Goal: Task Accomplishment & Management: Manage account settings

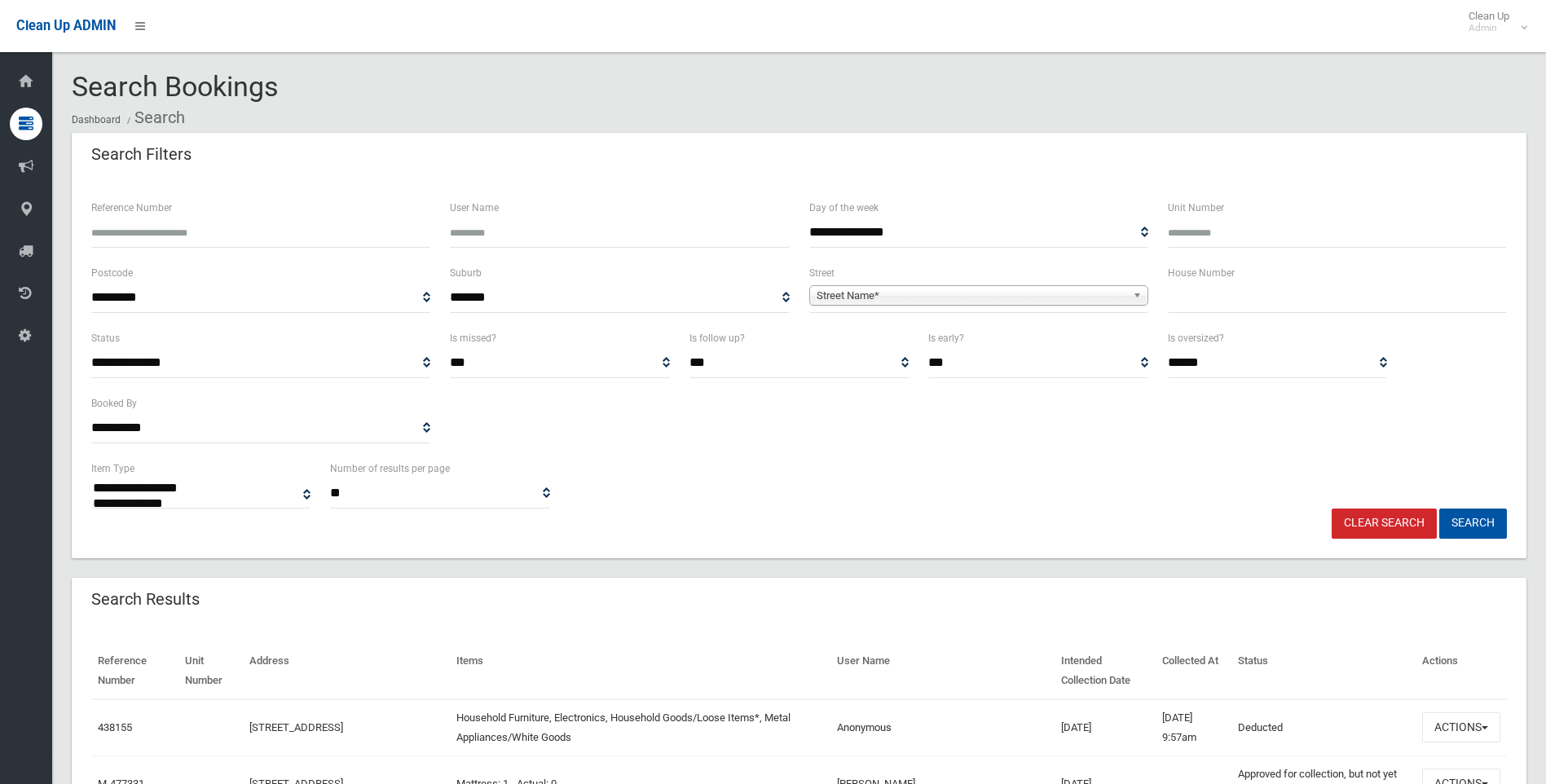
select select
click at [1191, 291] on input "text" at bounding box center [1337, 297] width 339 height 30
type input "*"
click at [831, 302] on span "Street Name*" at bounding box center [971, 295] width 309 height 20
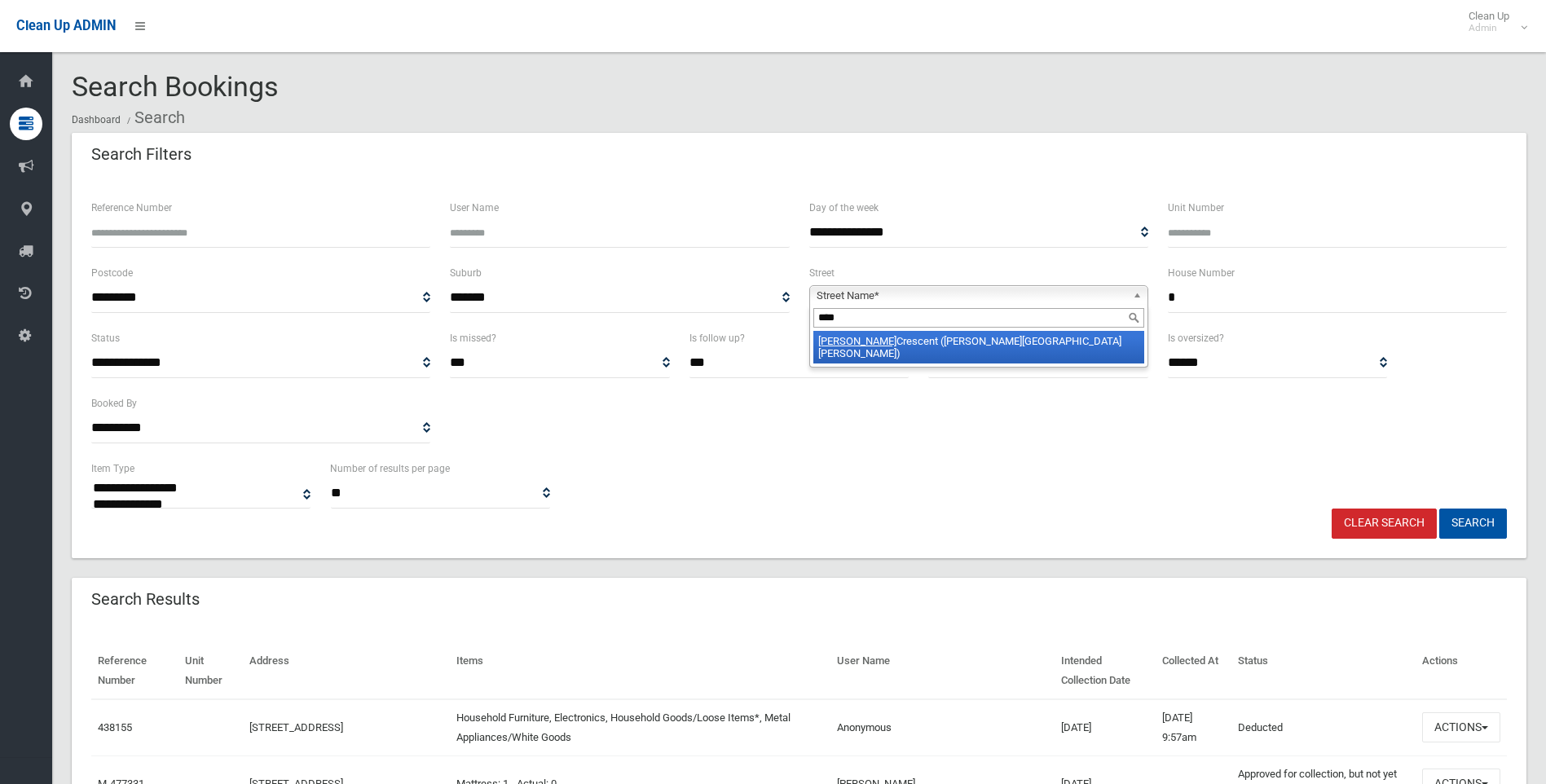
type input "****"
click at [858, 344] on li "Elke Crescent (CHESTER HILL 2162)" at bounding box center [979, 346] width 331 height 33
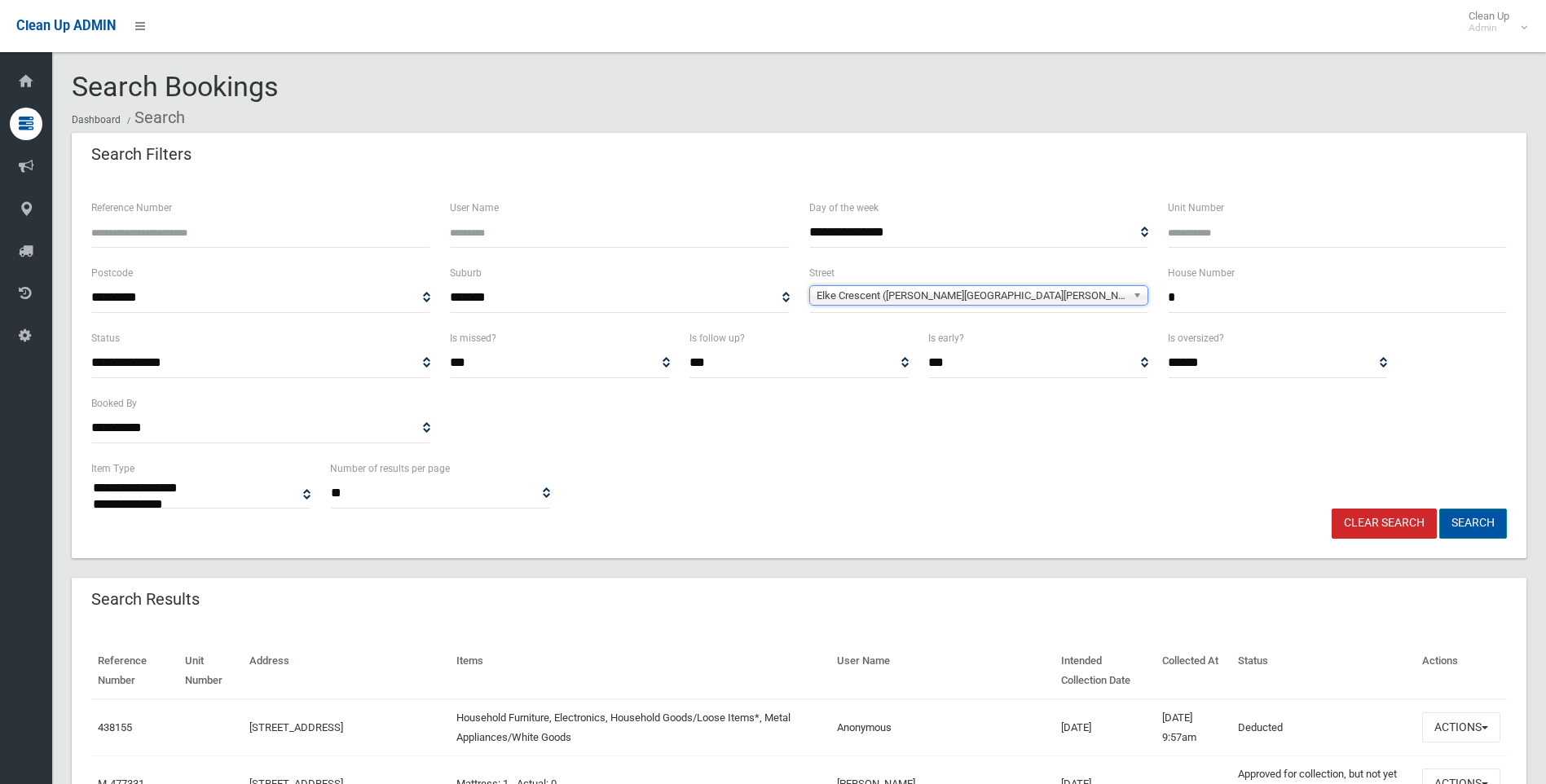
click at [1487, 526] on button "Search" at bounding box center [1473, 523] width 68 height 30
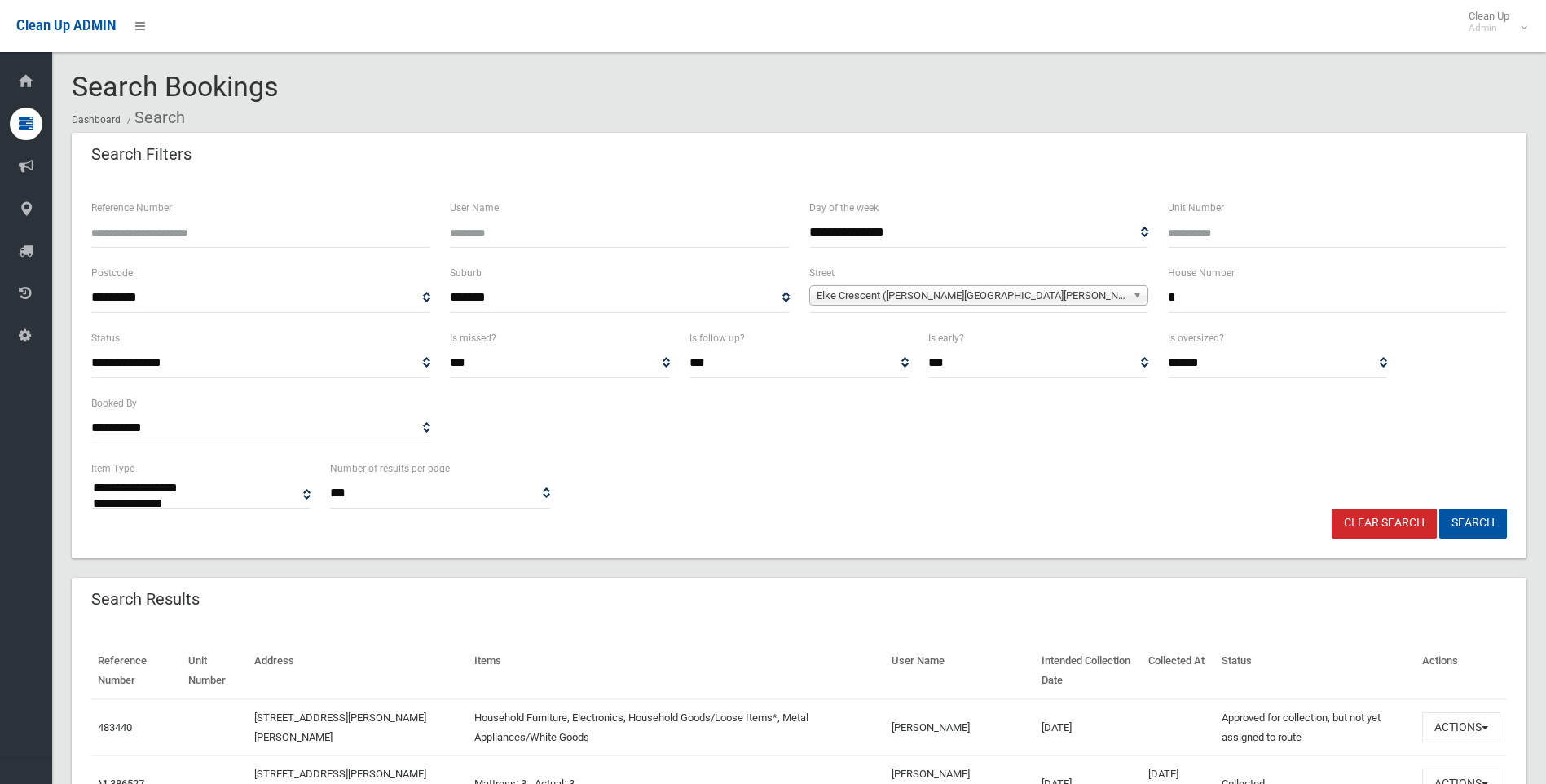
select select
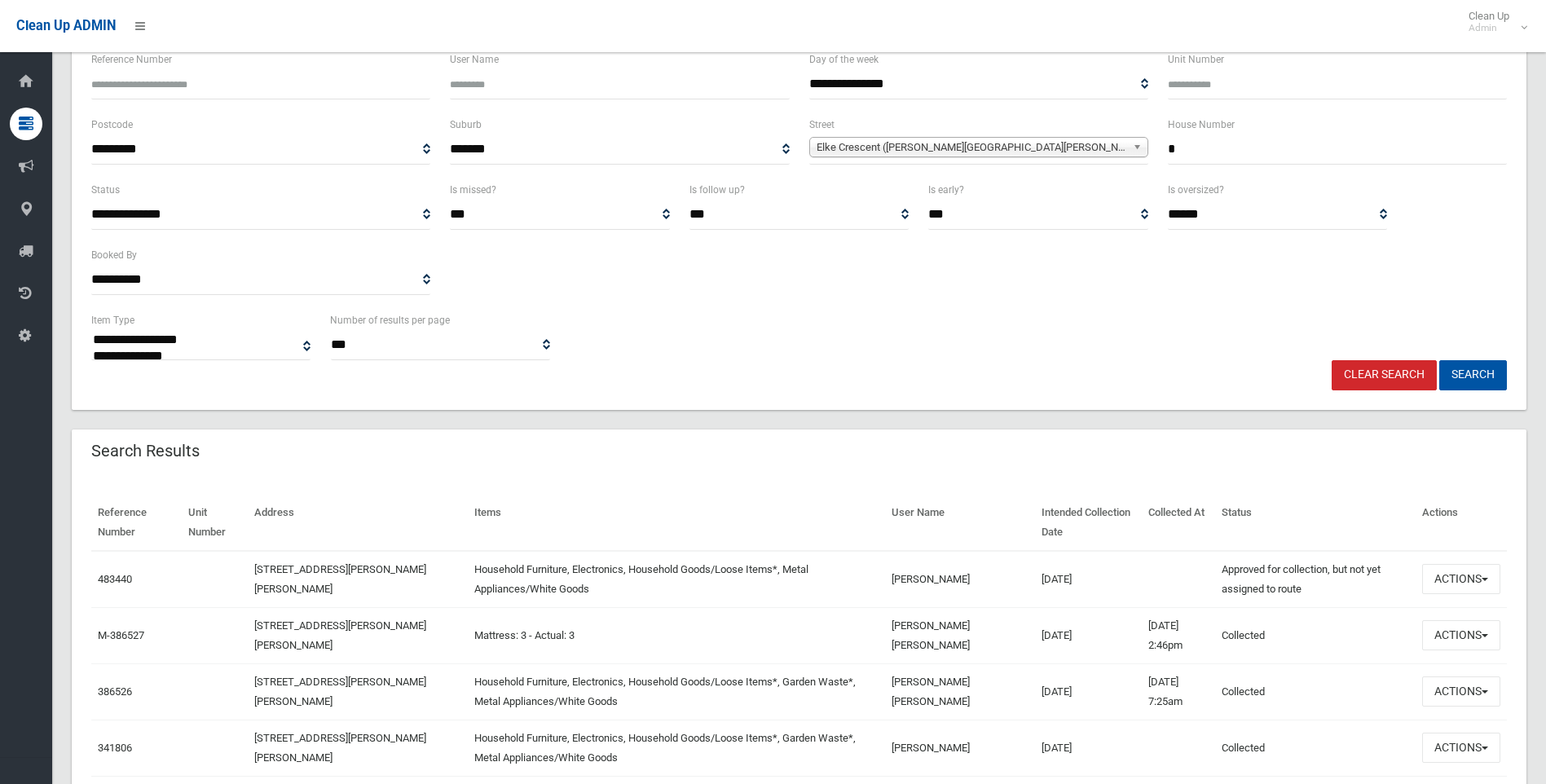
scroll to position [163, 0]
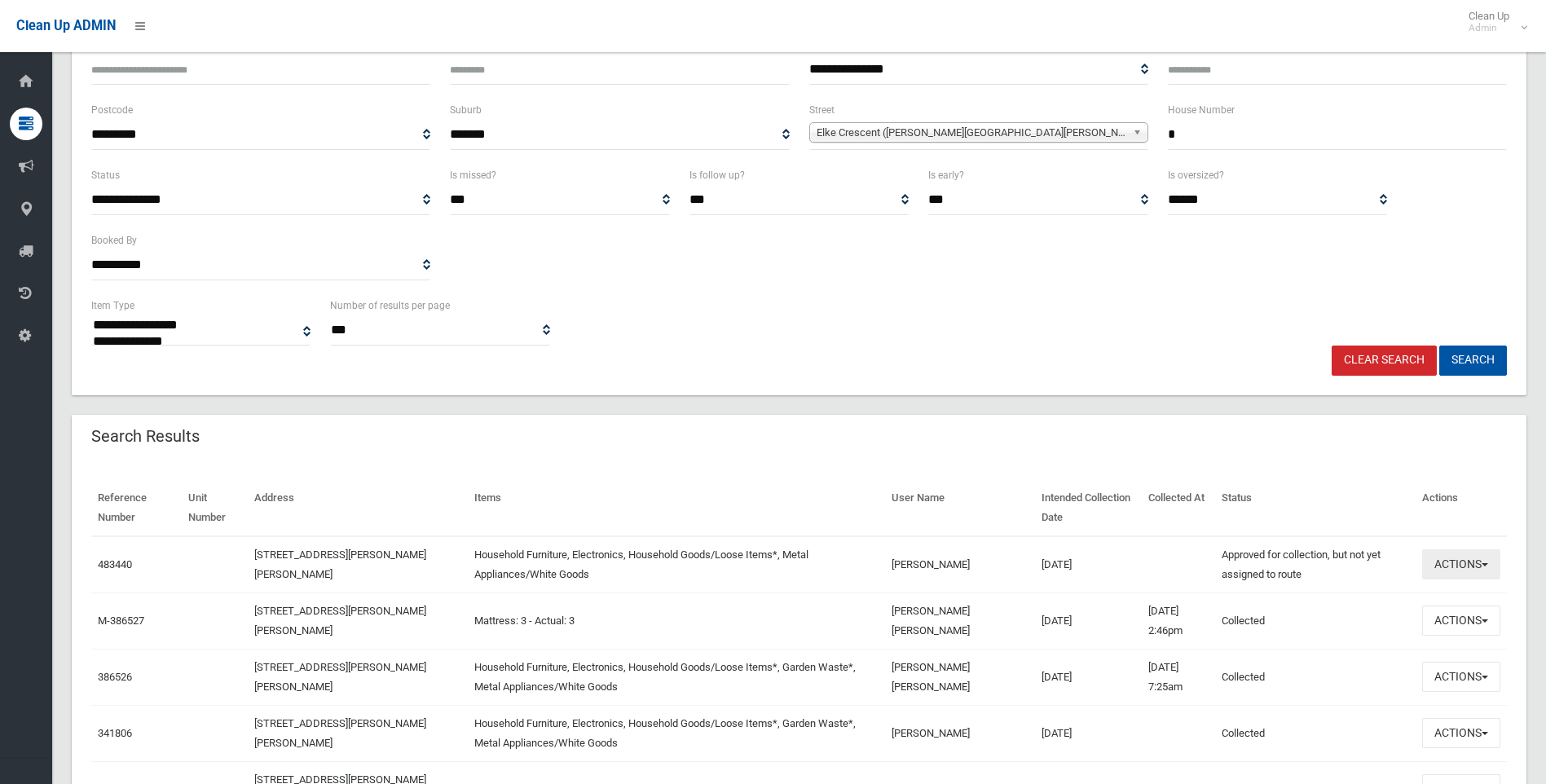
click at [1464, 574] on button "Actions" at bounding box center [1461, 564] width 78 height 30
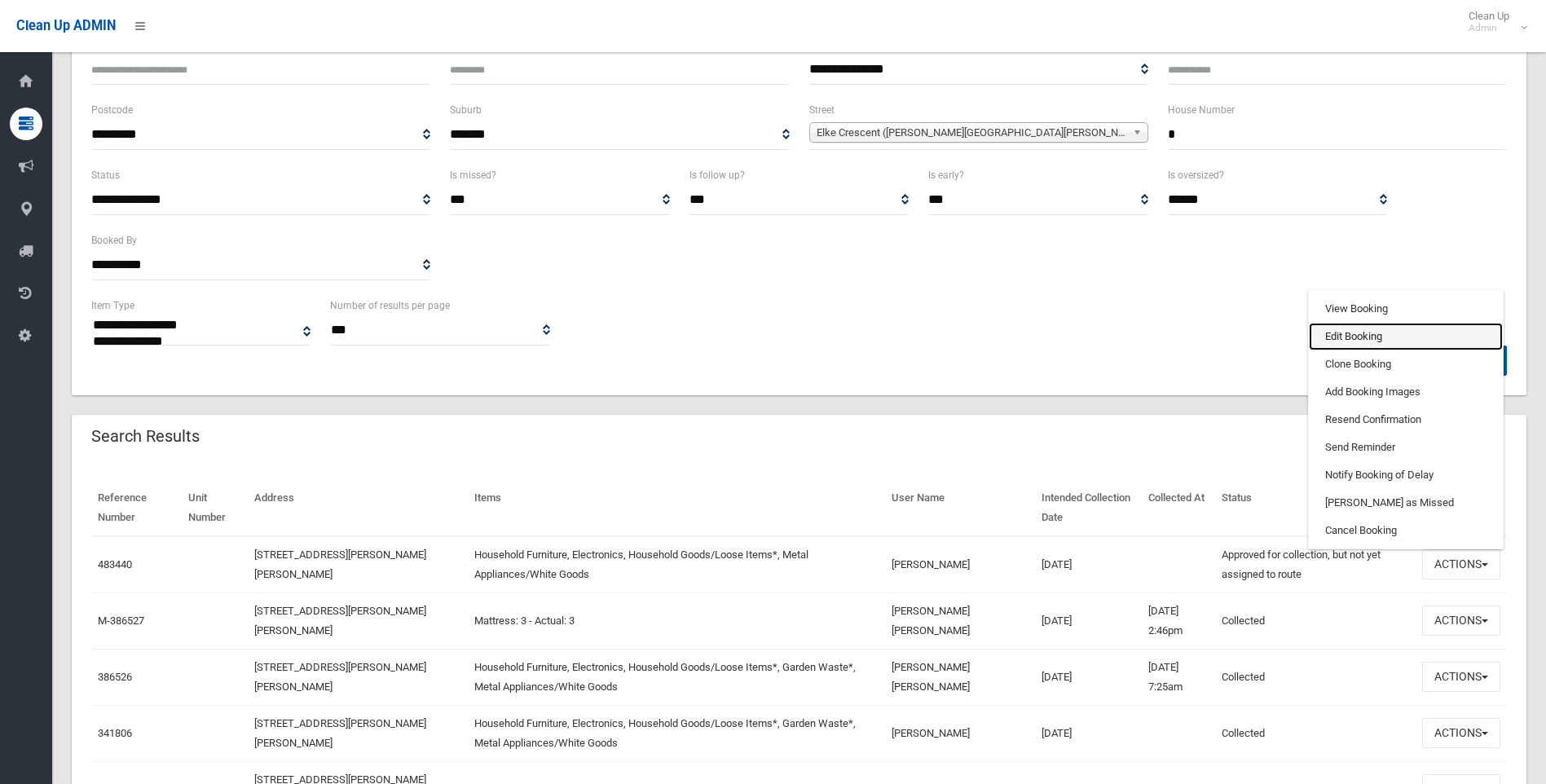
click at [1351, 337] on link "Edit Booking" at bounding box center [1406, 336] width 194 height 28
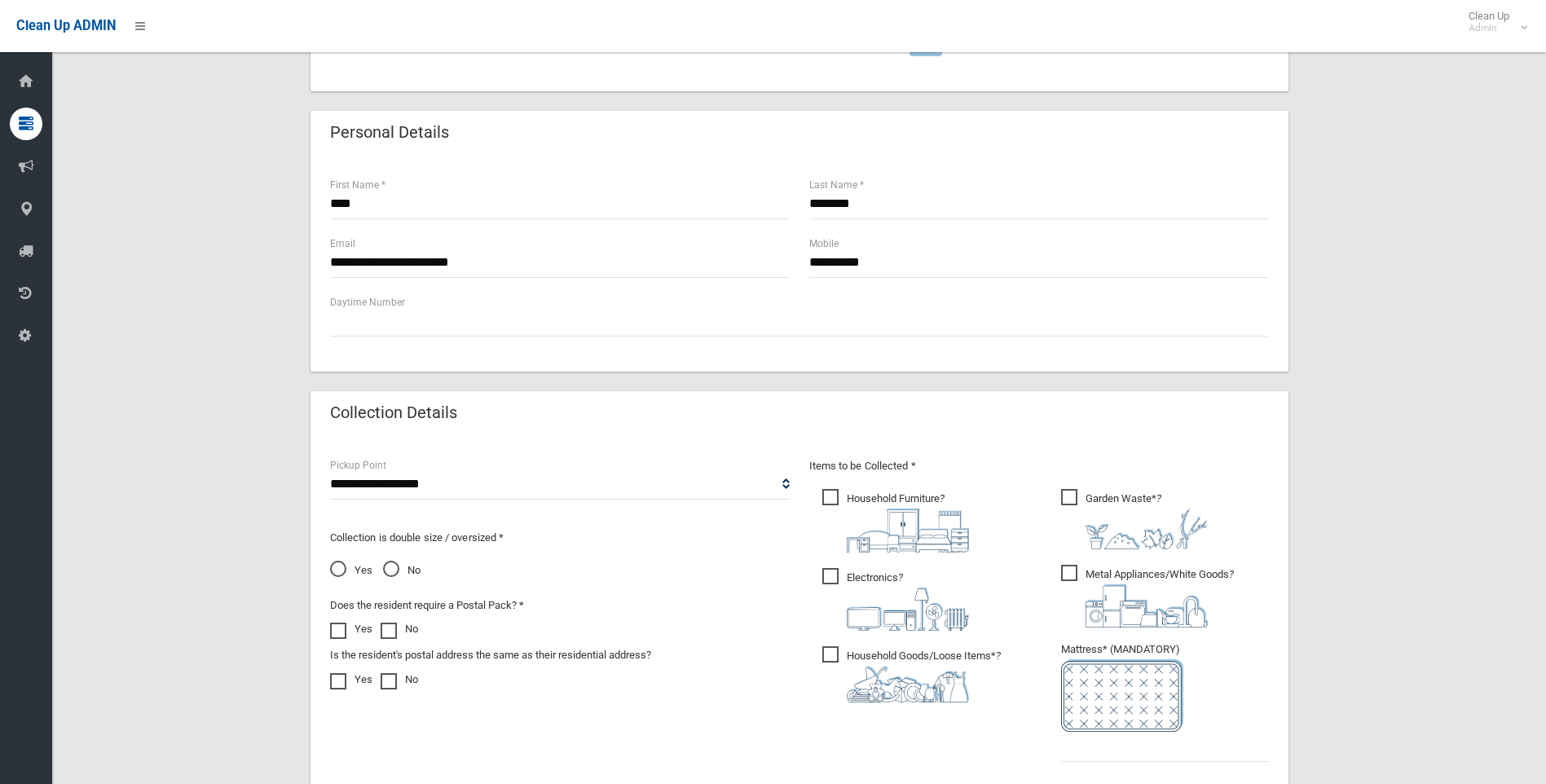
scroll to position [489, 0]
click at [337, 568] on span "Yes" at bounding box center [351, 569] width 43 height 20
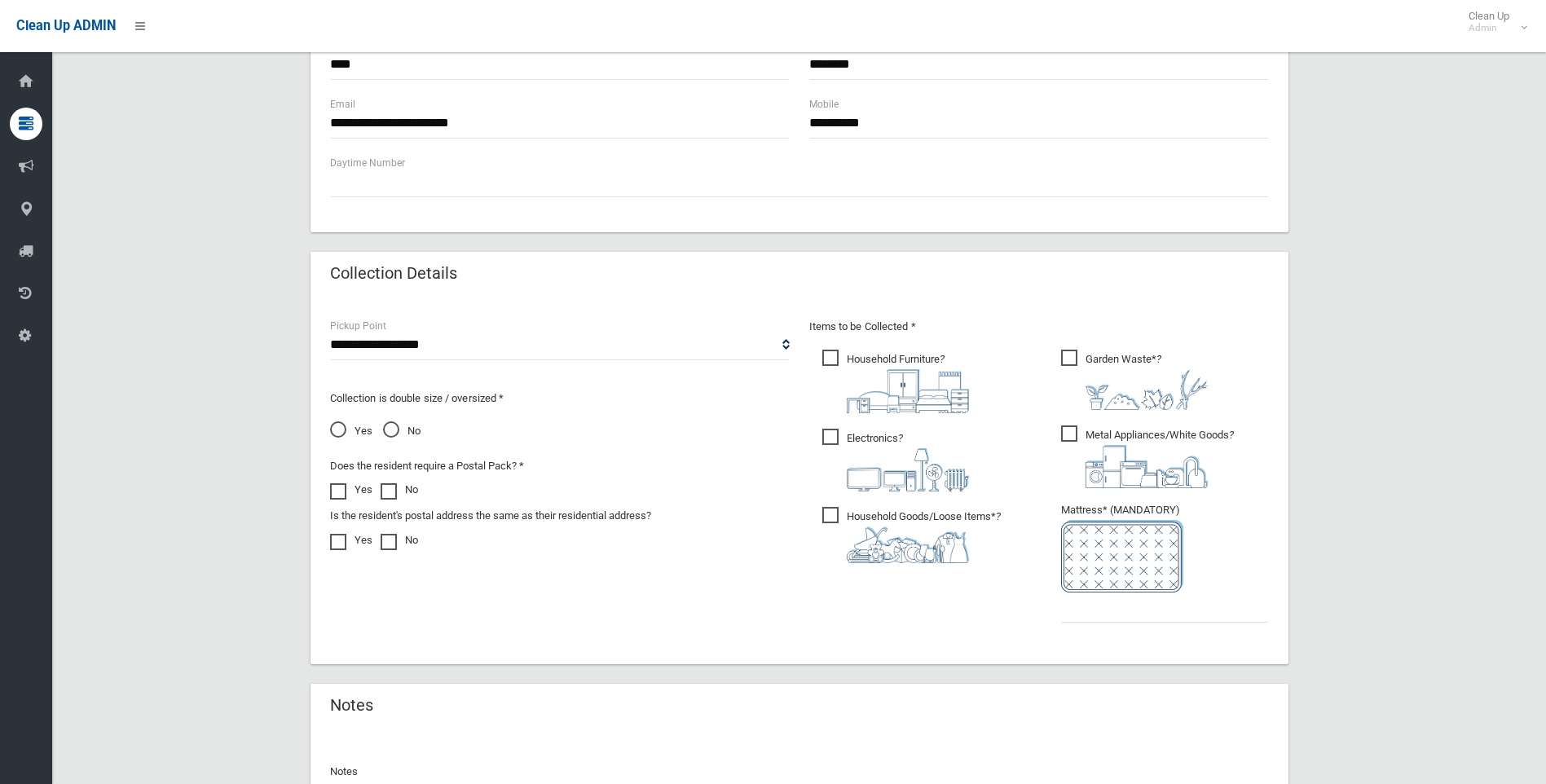
scroll to position [734, 0]
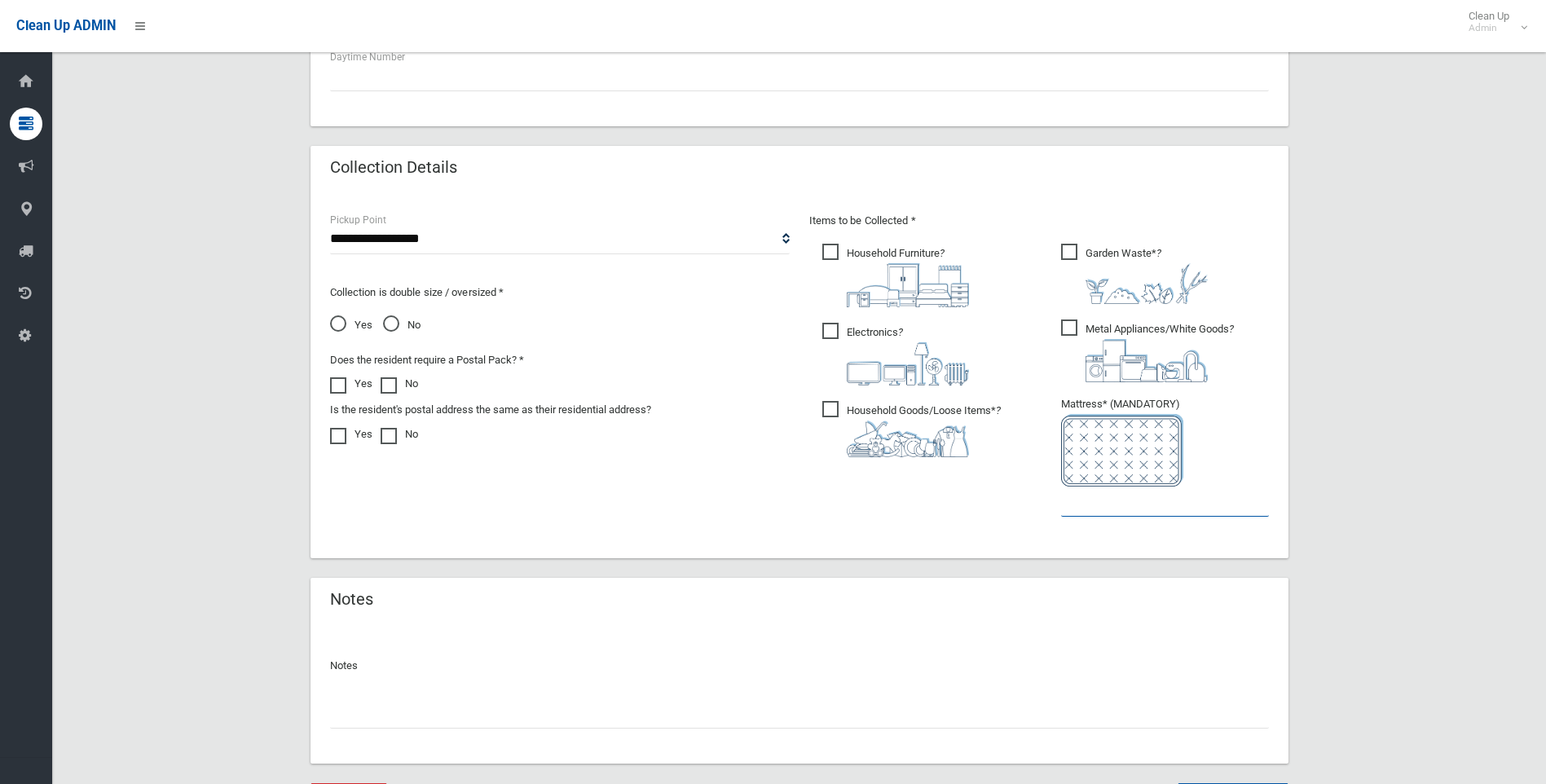
click at [1099, 510] on input "text" at bounding box center [1165, 502] width 208 height 30
type input "*"
click at [429, 708] on input "text" at bounding box center [799, 713] width 939 height 30
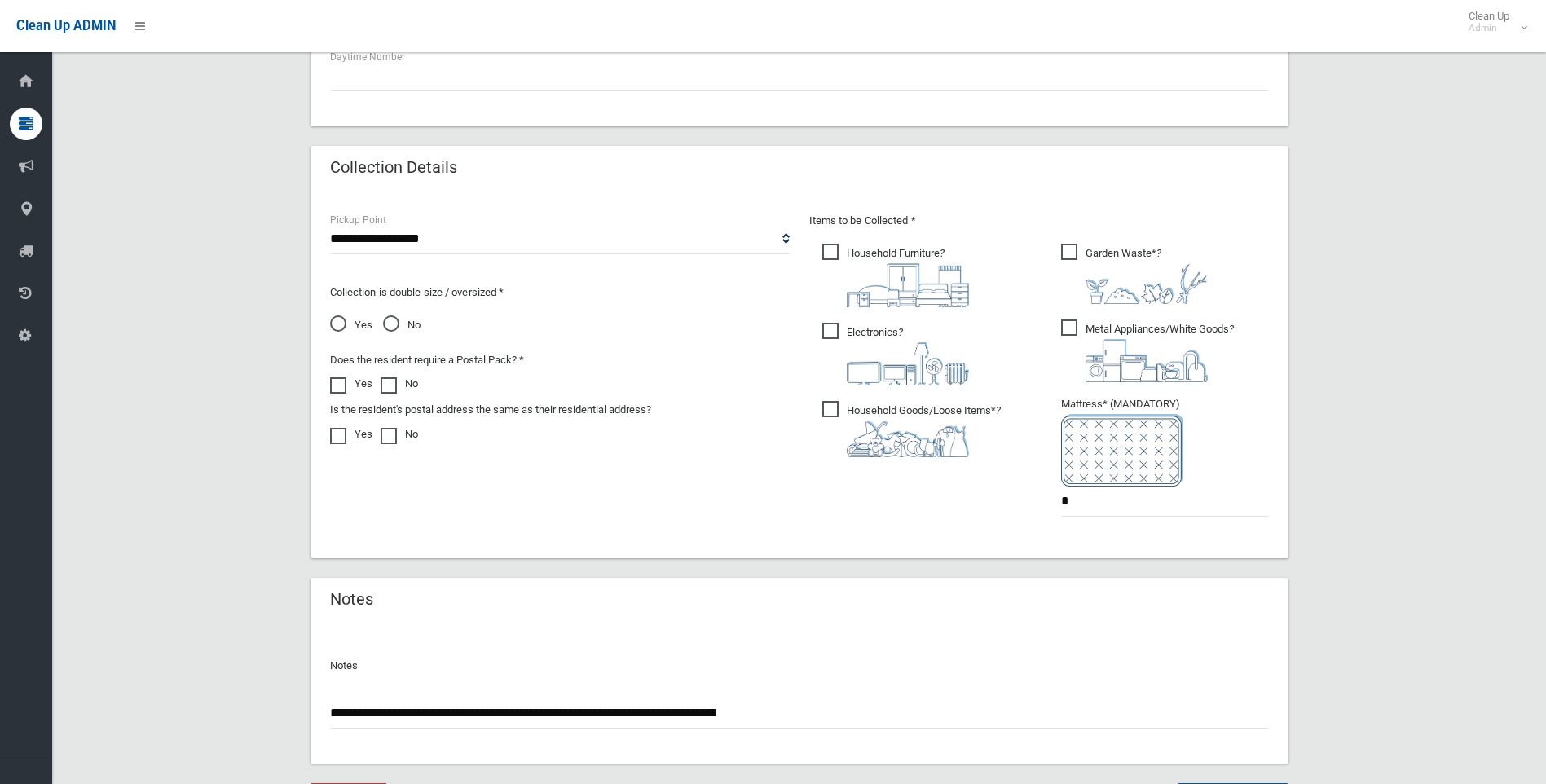
scroll to position [820, 0]
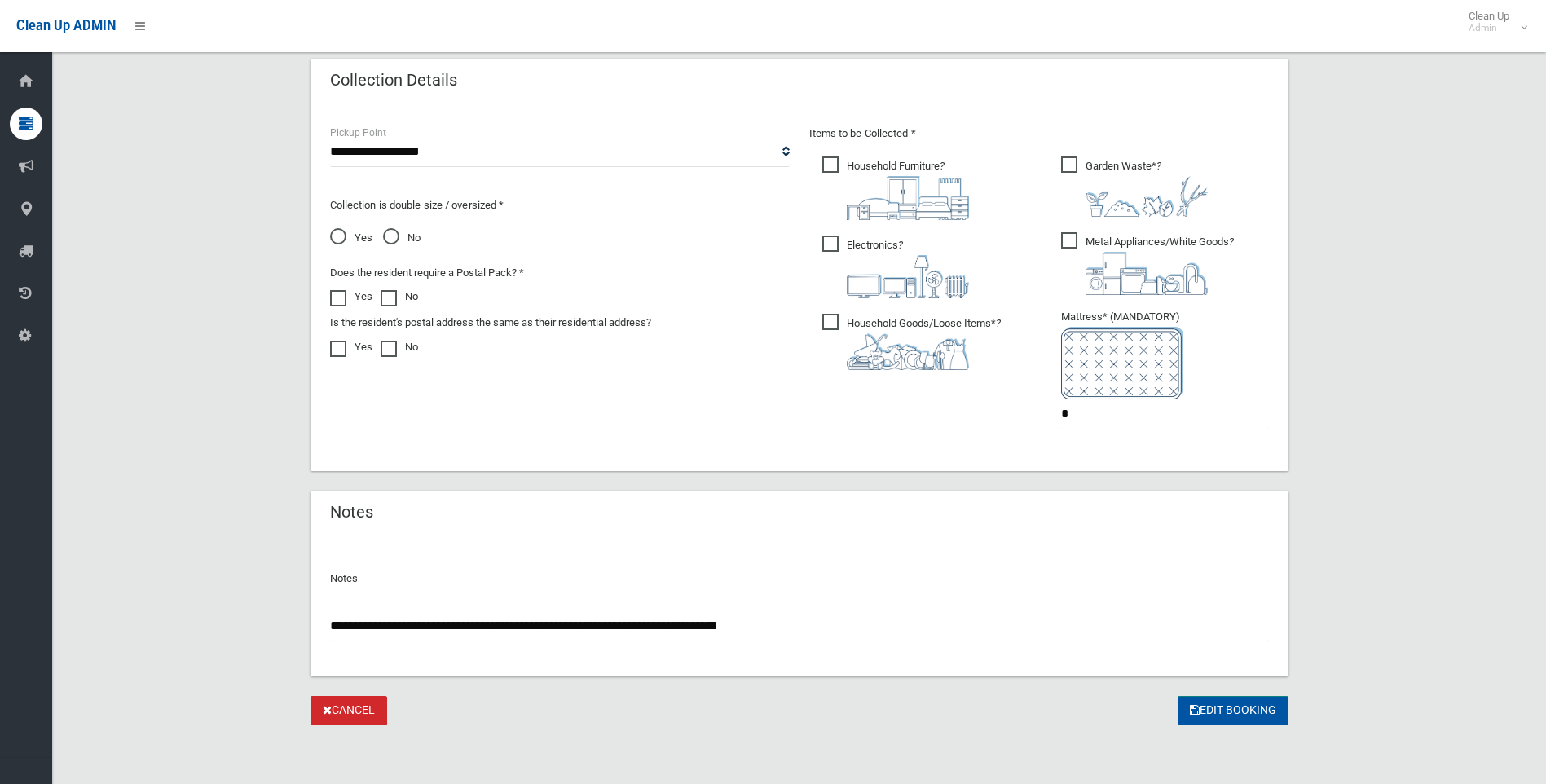
type input "**********"
click at [1242, 707] on button "Edit Booking" at bounding box center [1233, 711] width 111 height 30
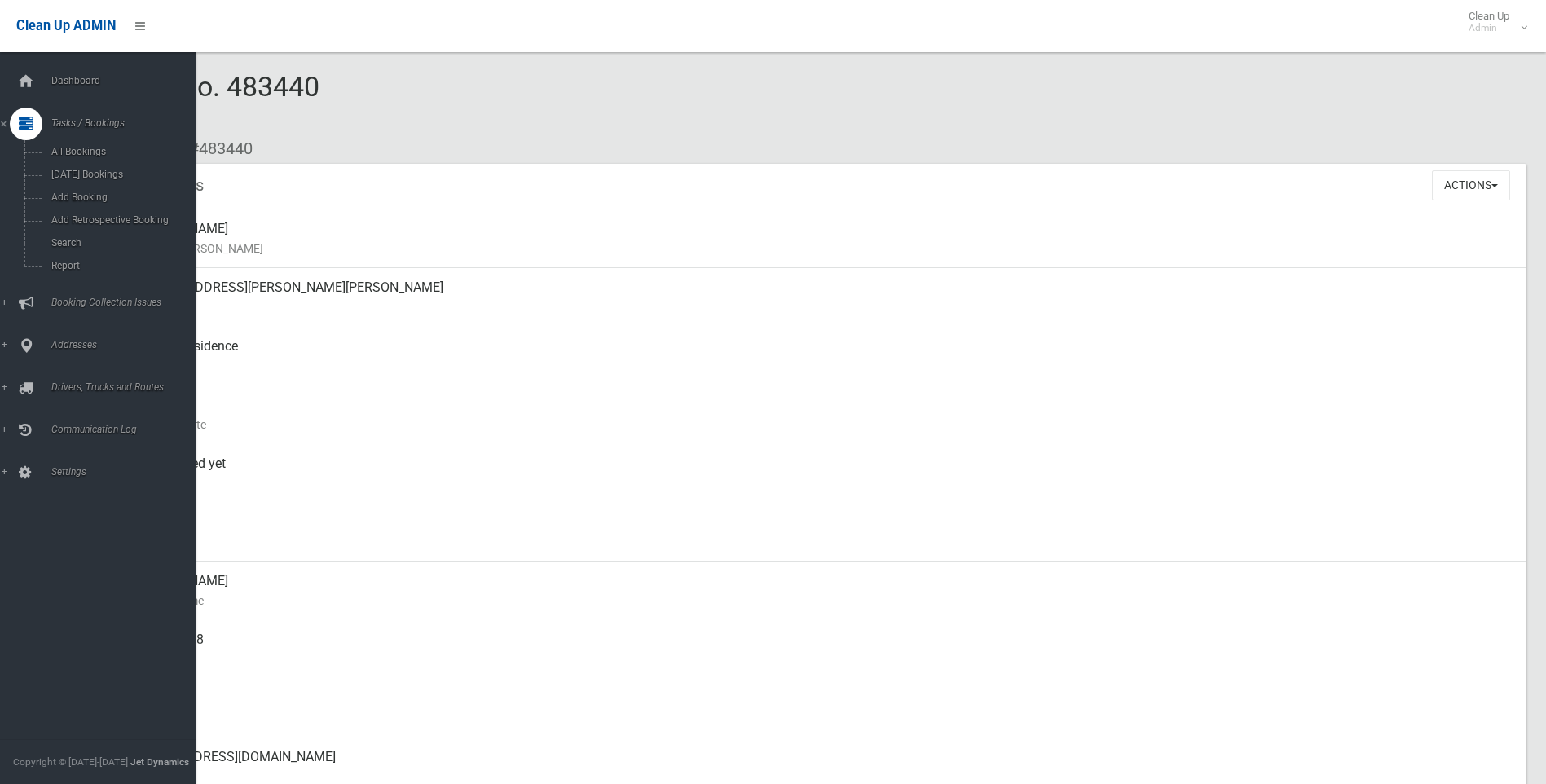
click at [14, 117] on div at bounding box center [26, 124] width 33 height 33
click at [26, 126] on icon at bounding box center [26, 124] width 15 height 33
click at [76, 241] on span "Search" at bounding box center [120, 242] width 148 height 11
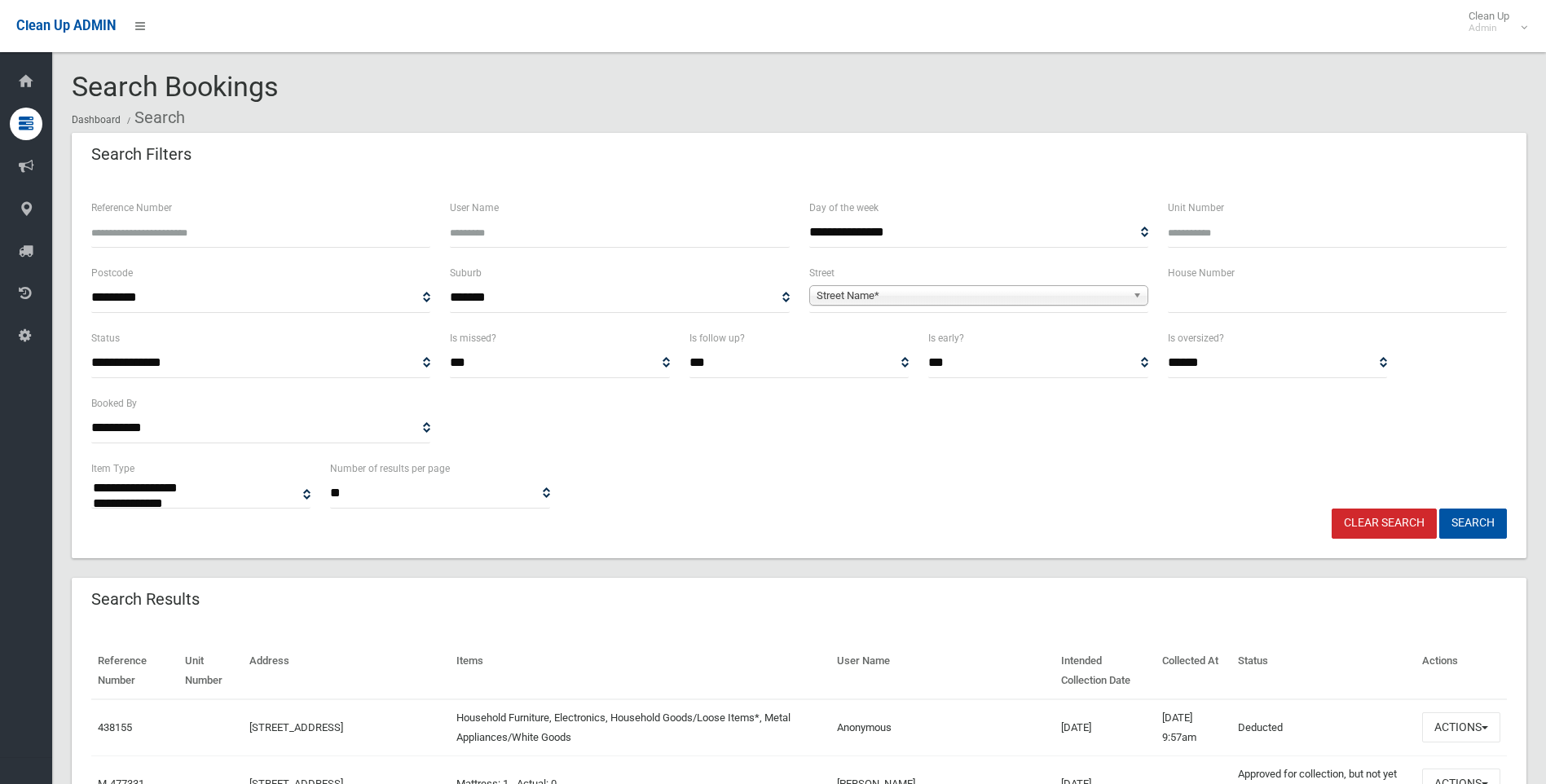
select select
